Goal: Use online tool/utility: Utilize a website feature to perform a specific function

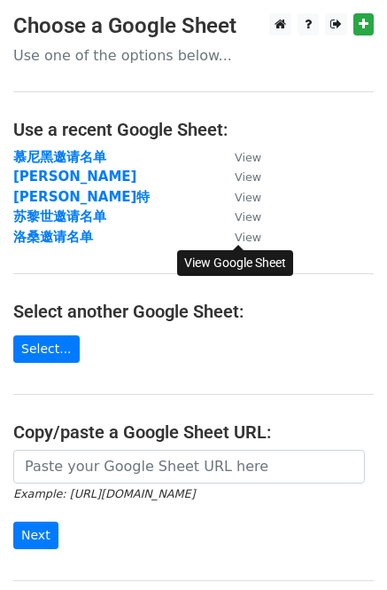
click at [240, 236] on small "View" at bounding box center [248, 237] width 27 height 13
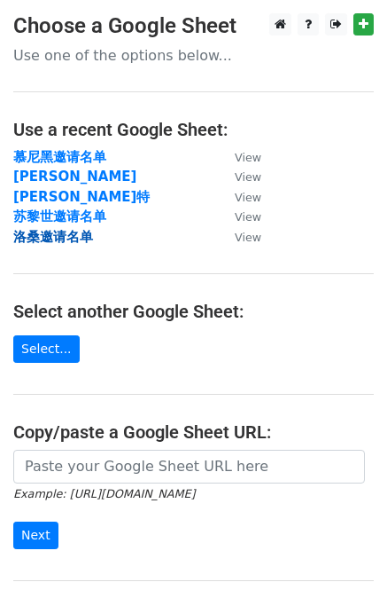
click at [67, 240] on strong "洛桑邀请名单" at bounding box center [53, 237] width 80 height 16
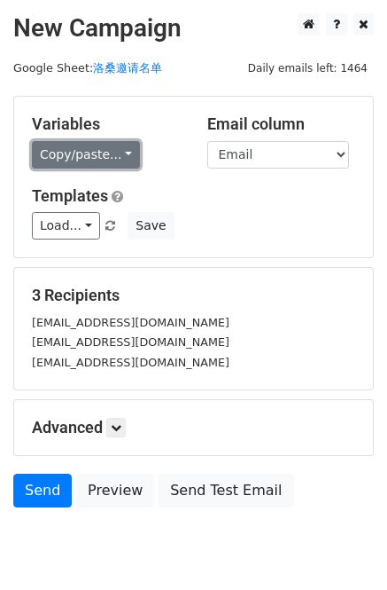
click at [123, 158] on link "Copy/paste..." at bounding box center [86, 154] width 108 height 27
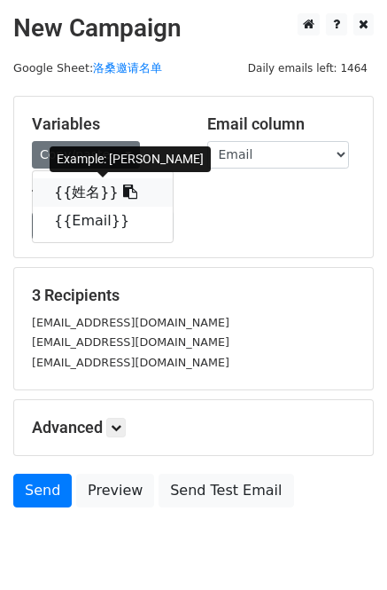
click at [123, 198] on icon at bounding box center [130, 191] width 14 height 14
